Goal: Task Accomplishment & Management: Manage account settings

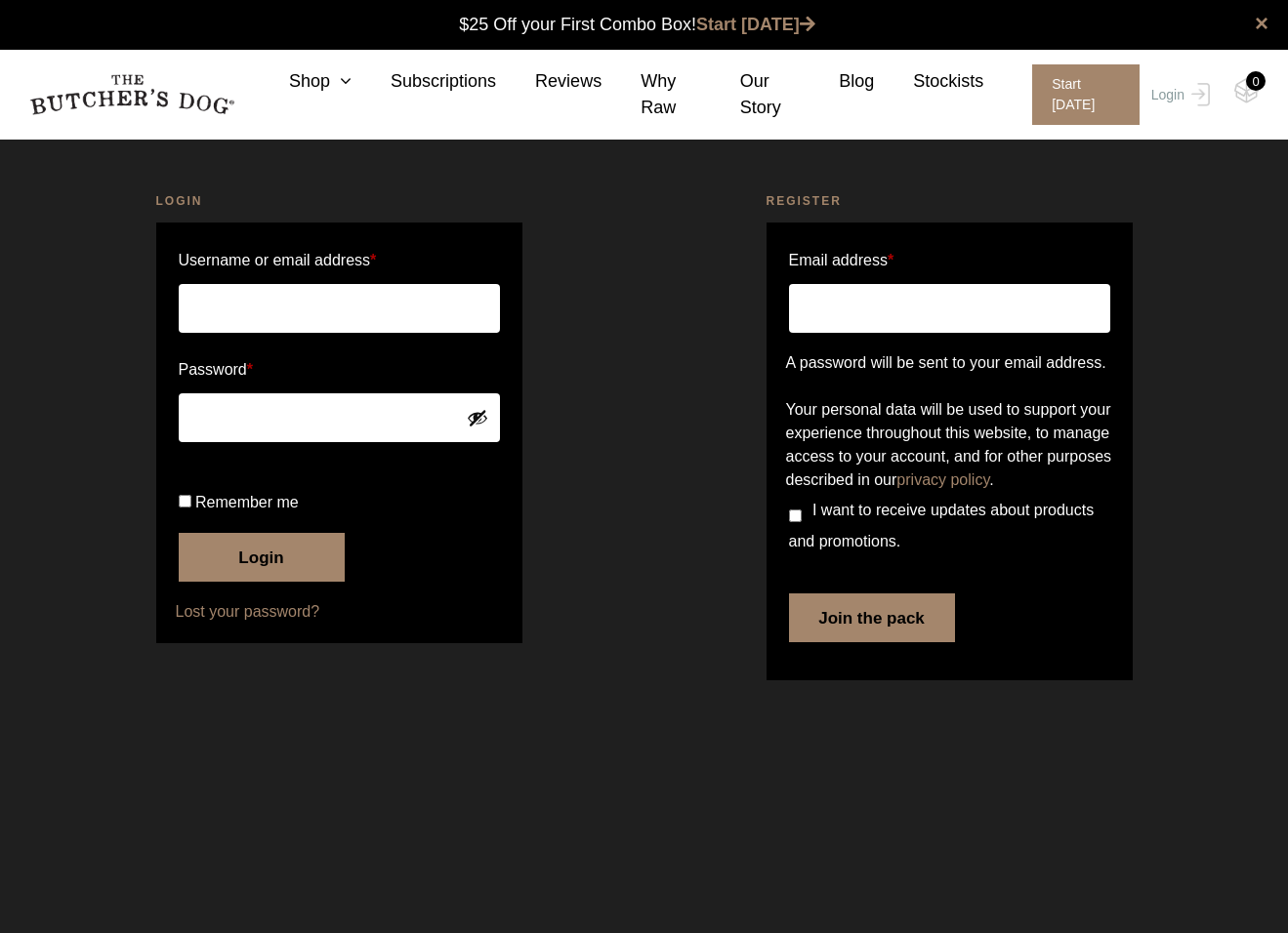
type input "waku78@gmail.com"
click at [266, 581] on button "Login" at bounding box center [262, 558] width 166 height 49
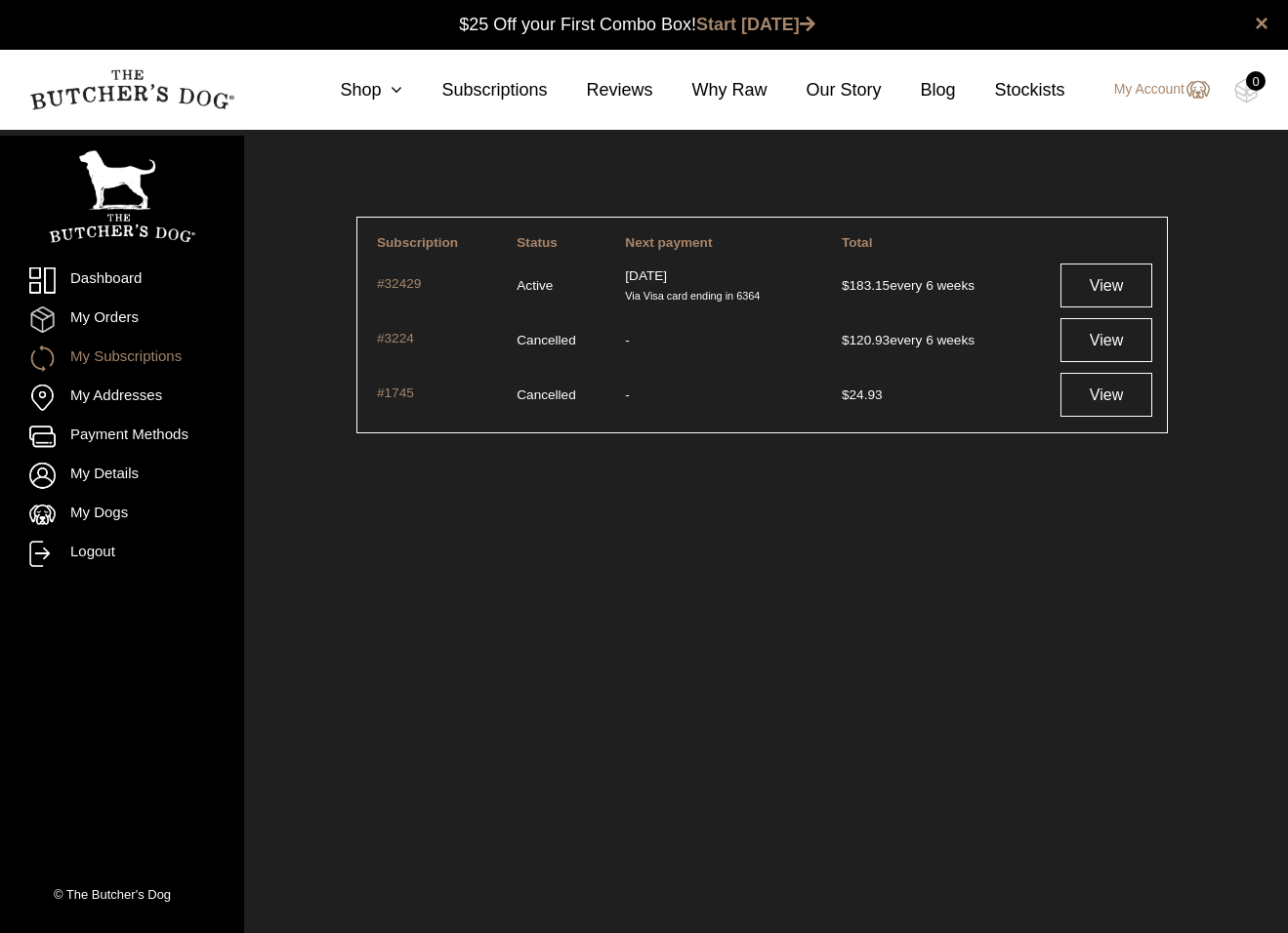
click at [127, 321] on link "My Orders" at bounding box center [122, 319] width 186 height 26
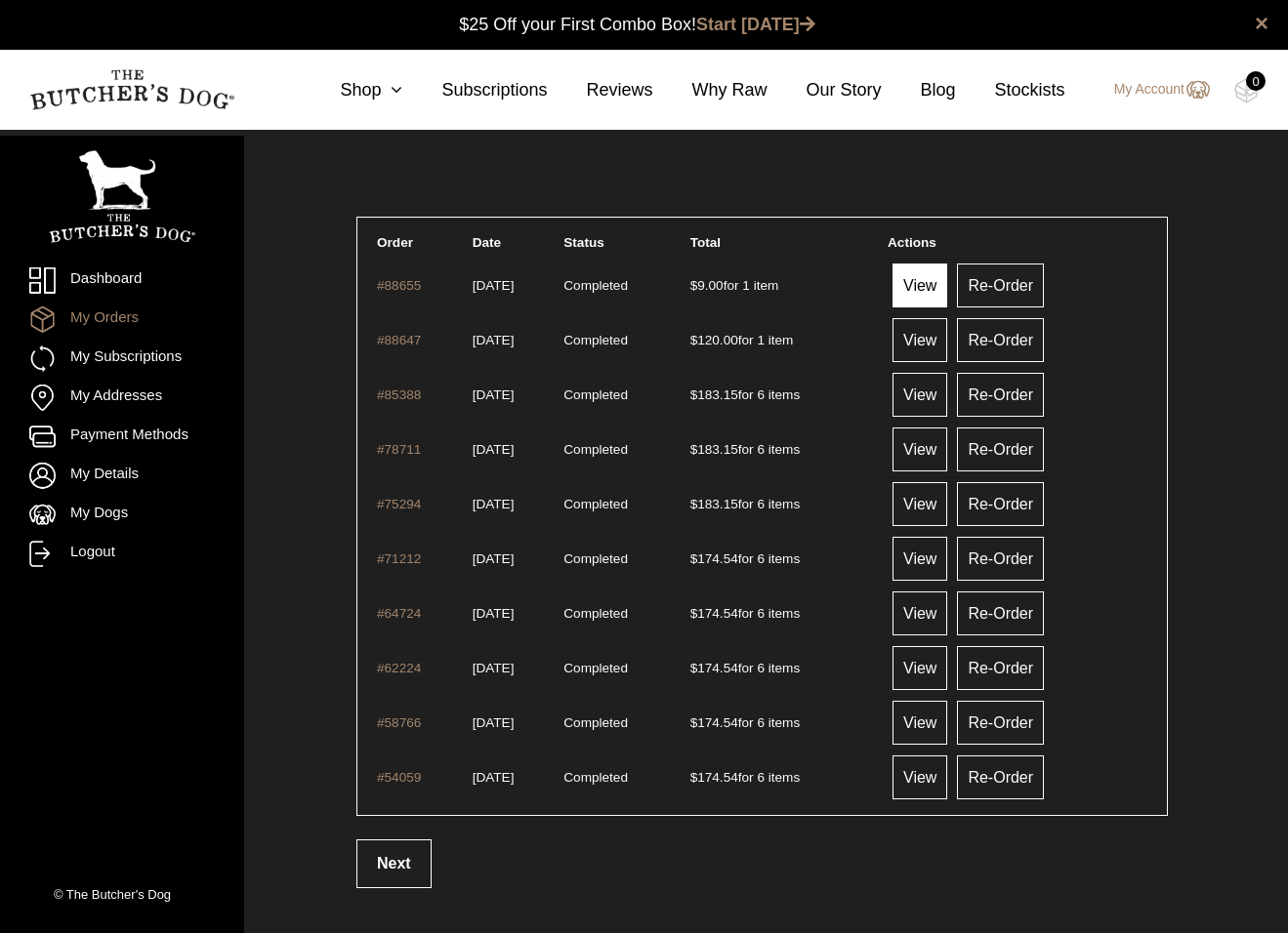
click at [935, 285] on link "View" at bounding box center [920, 285] width 55 height 44
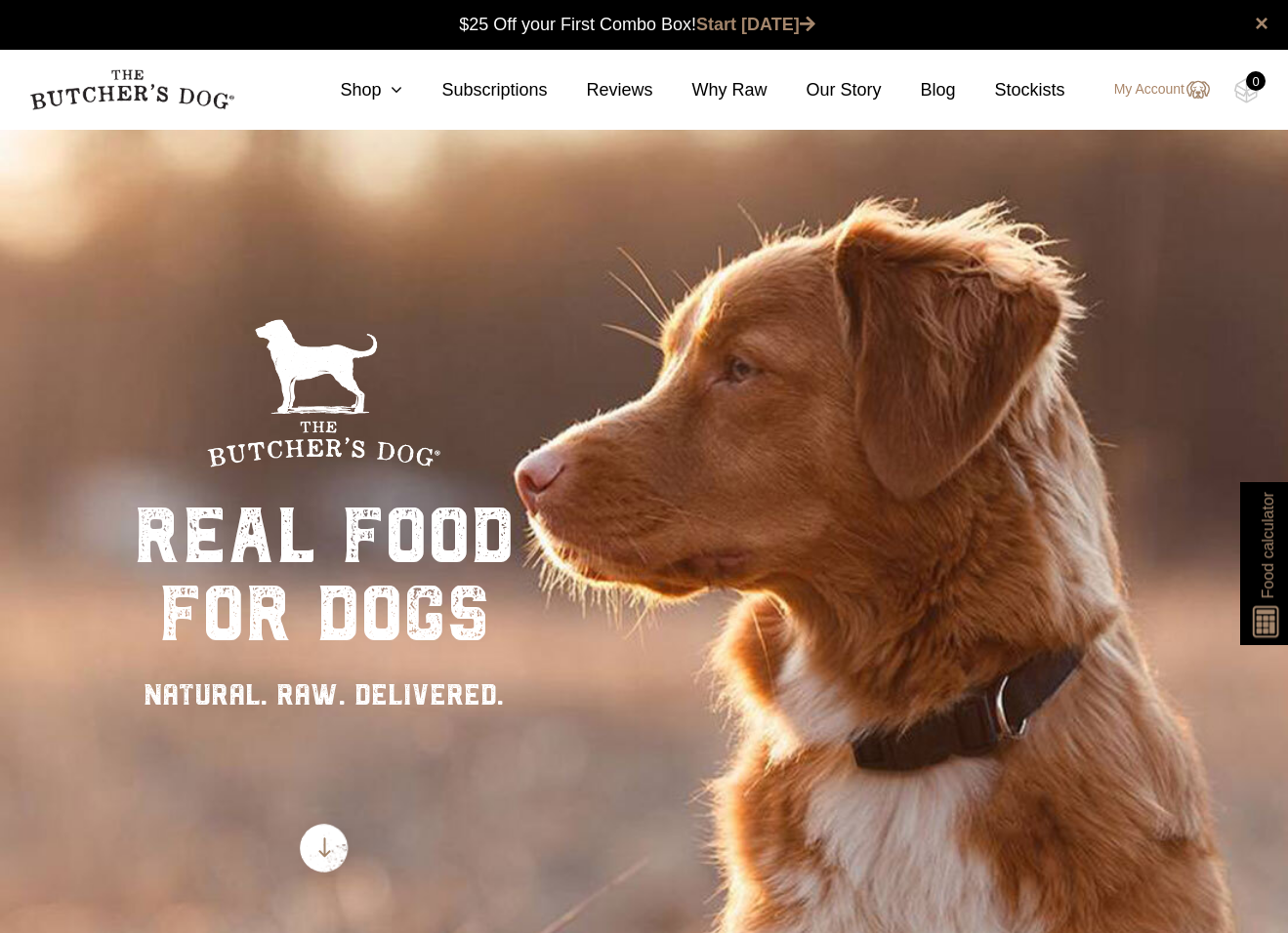
scroll to position [1, 0]
click at [1148, 92] on link "My Account" at bounding box center [1152, 90] width 115 height 23
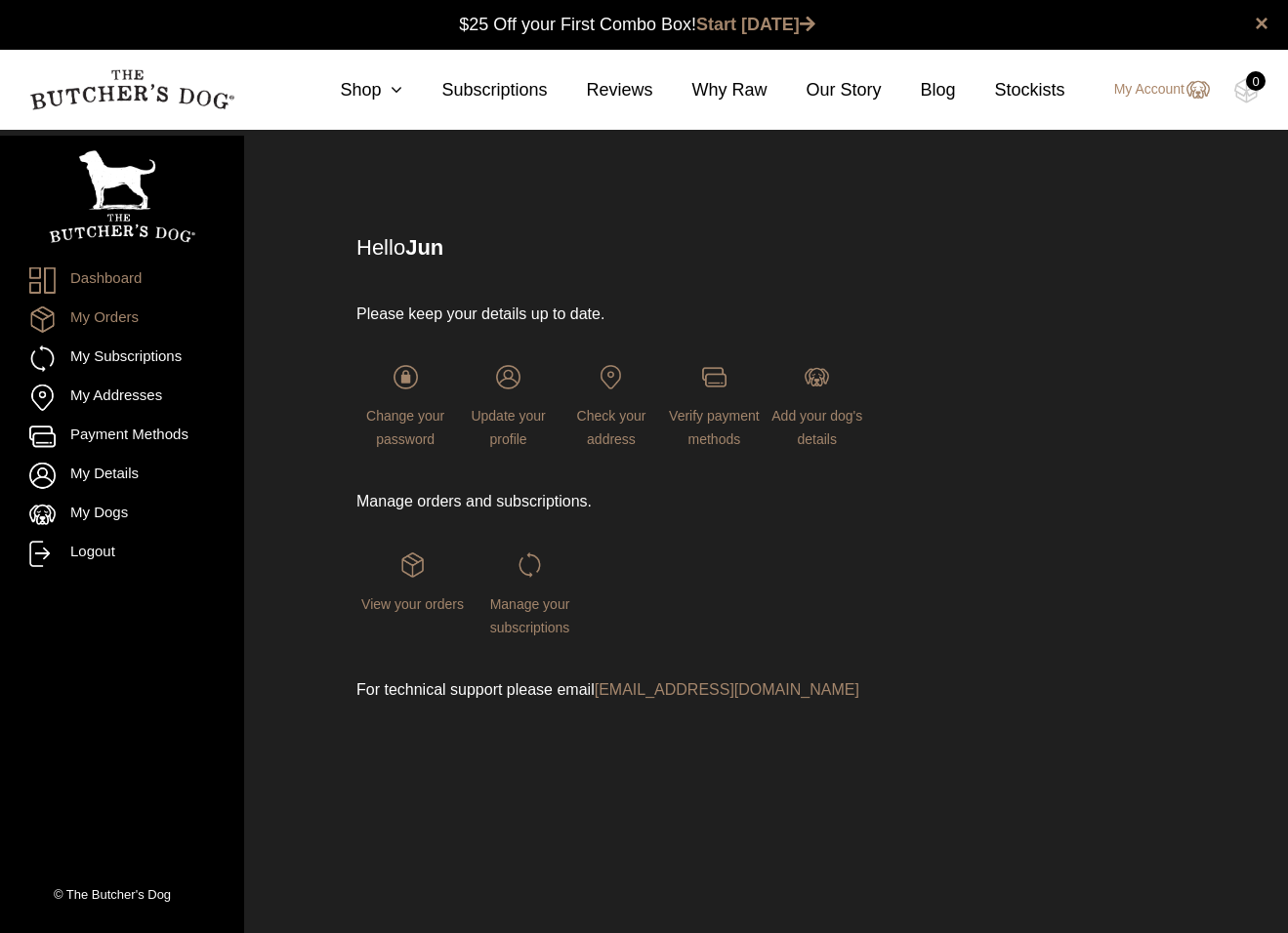
click at [117, 318] on link "My Orders" at bounding box center [122, 319] width 186 height 26
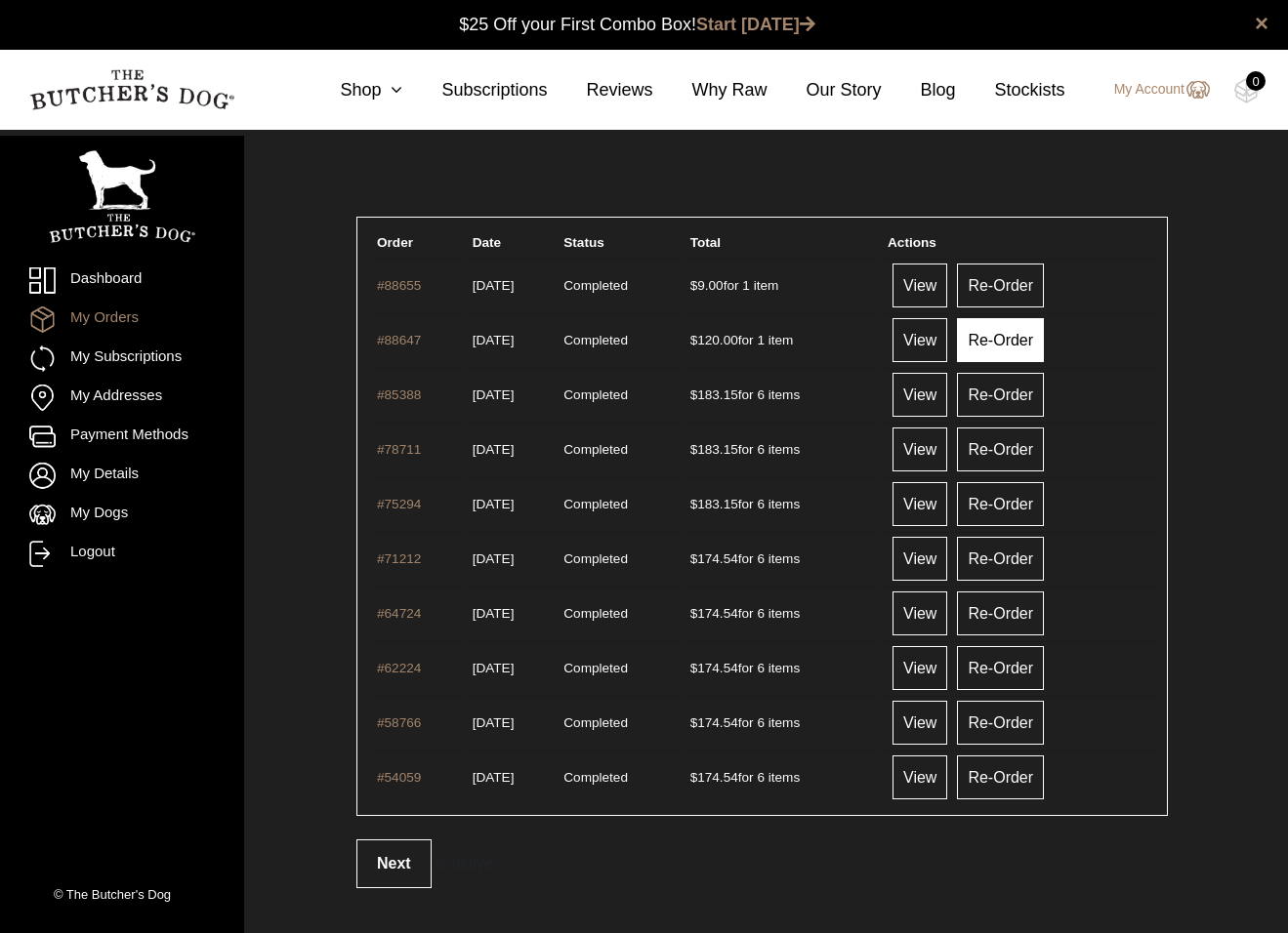
scroll to position [1, 0]
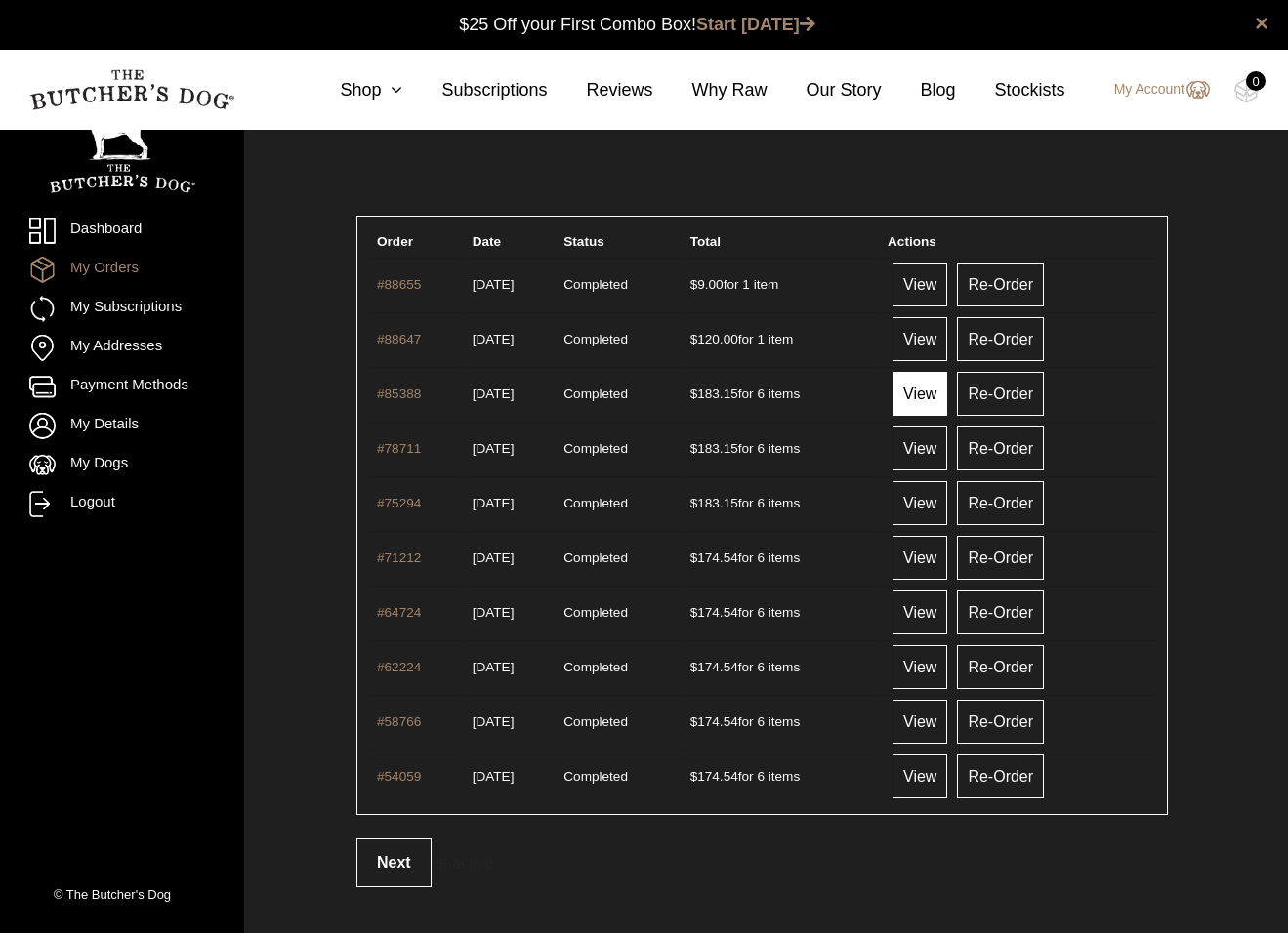
click at [942, 396] on link "View" at bounding box center [920, 394] width 55 height 44
